Goal: Find specific page/section: Find specific page/section

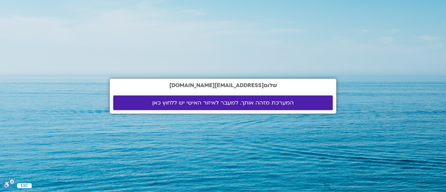
click at [284, 103] on span "המערכת מזהה אותך. למעבר לאיזור האישי יש ללחוץ כאן" at bounding box center [222, 103] width 141 height 6
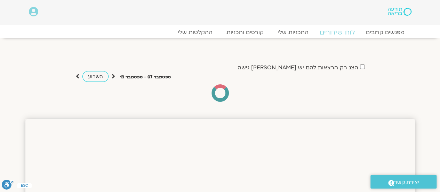
click at [337, 35] on link "לוח שידורים" at bounding box center [337, 32] width 52 height 8
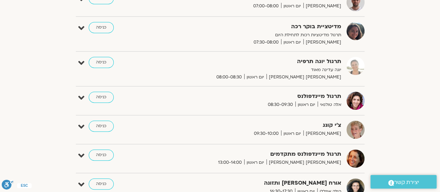
scroll to position [166, 0]
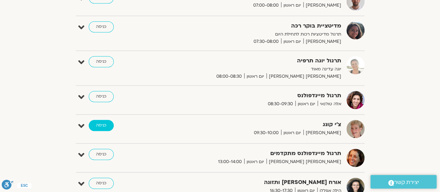
click at [99, 126] on link "כניסה" at bounding box center [101, 125] width 25 height 11
